Goal: Find specific page/section: Find specific page/section

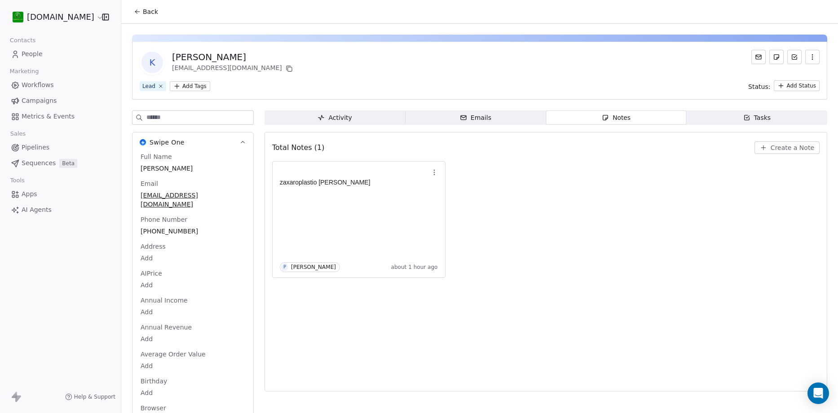
click at [34, 54] on span "People" at bounding box center [32, 53] width 21 height 9
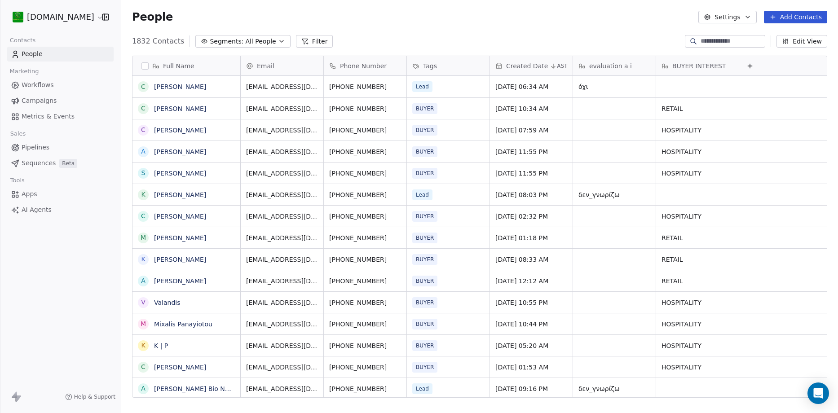
scroll to position [356, 710]
click at [245, 43] on span "All People" at bounding box center [260, 41] width 31 height 9
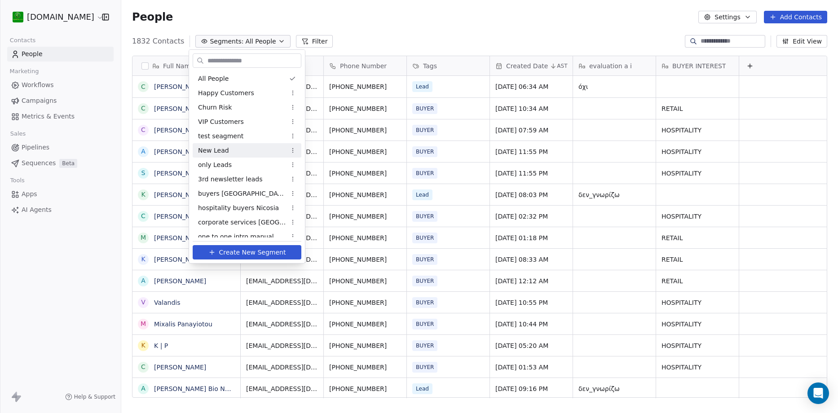
scroll to position [35, 0]
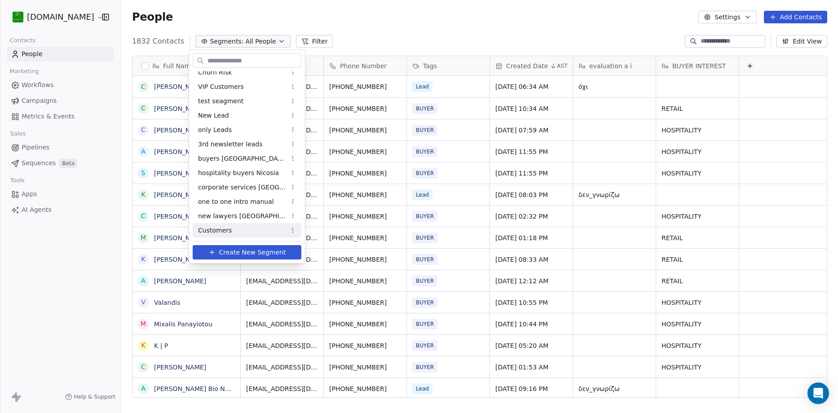
click at [234, 229] on div "Customers" at bounding box center [247, 230] width 109 height 14
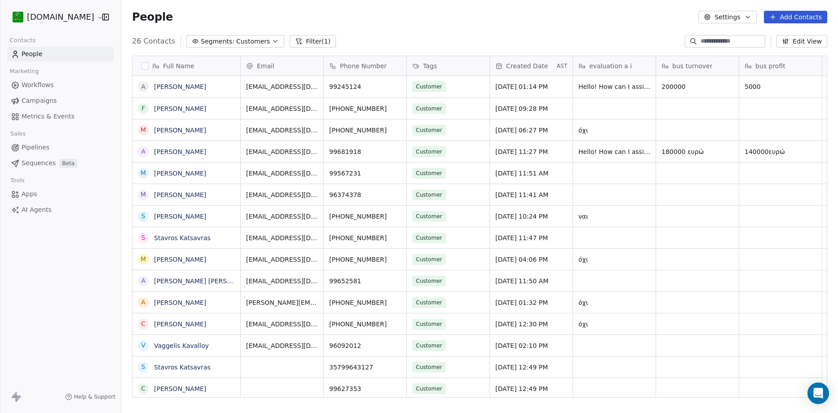
scroll to position [356, 710]
drag, startPoint x: 151, startPoint y: 86, endPoint x: 708, endPoint y: 70, distance: 557.3
click at [226, 85] on icon "grid" at bounding box center [228, 85] width 4 height 4
click at [363, 85] on icon "grid" at bounding box center [365, 86] width 4 height 4
click at [237, 41] on span "Customers" at bounding box center [253, 41] width 34 height 9
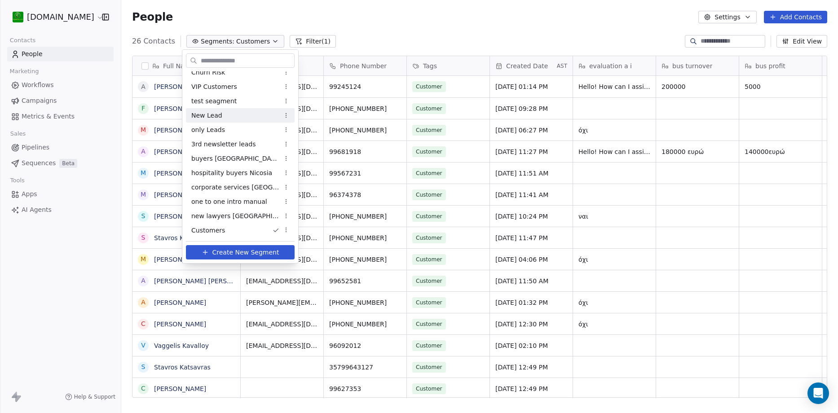
scroll to position [0, 0]
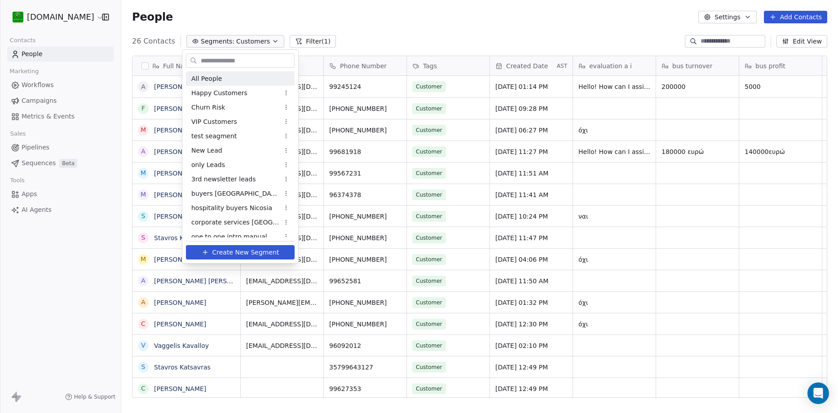
click at [219, 76] on div "All People" at bounding box center [240, 78] width 109 height 14
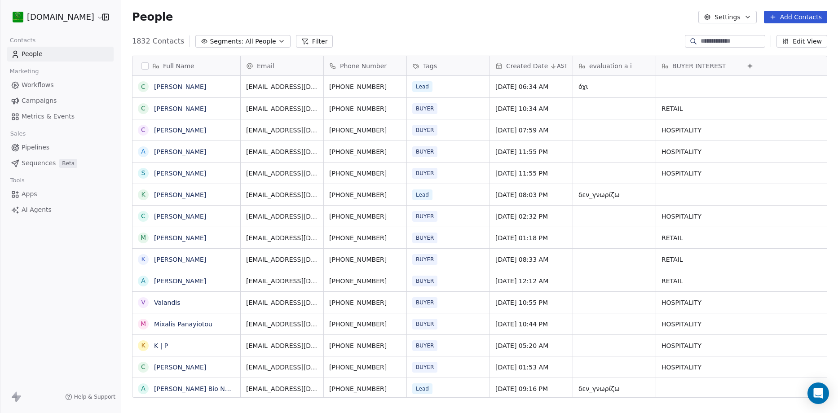
scroll to position [356, 710]
click at [194, 87] on link "[PERSON_NAME]" at bounding box center [180, 86] width 52 height 7
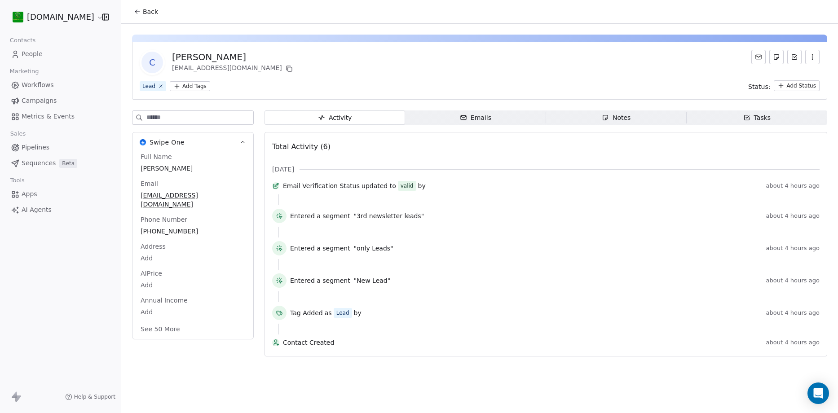
click at [166, 321] on button "See 50 More" at bounding box center [160, 329] width 50 height 16
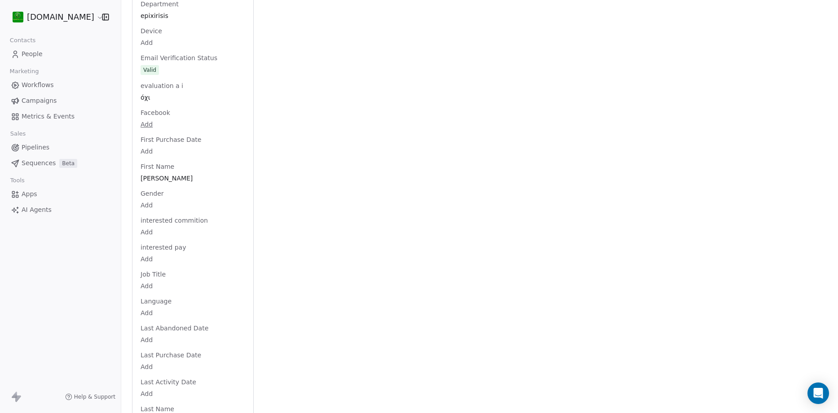
scroll to position [808, 0]
